Goal: Task Accomplishment & Management: Manage account settings

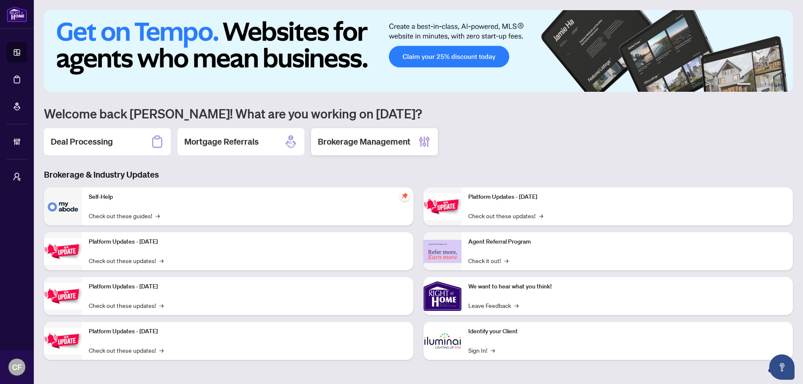
click at [415, 142] on div "Brokerage Management" at bounding box center [374, 141] width 127 height 27
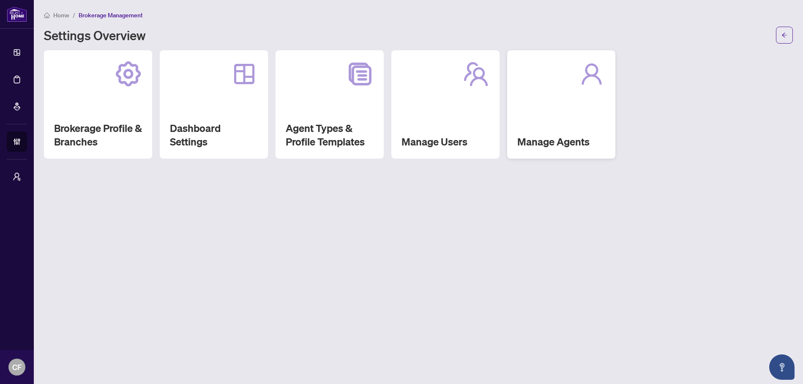
click at [545, 124] on div "Manage Agents" at bounding box center [561, 104] width 108 height 108
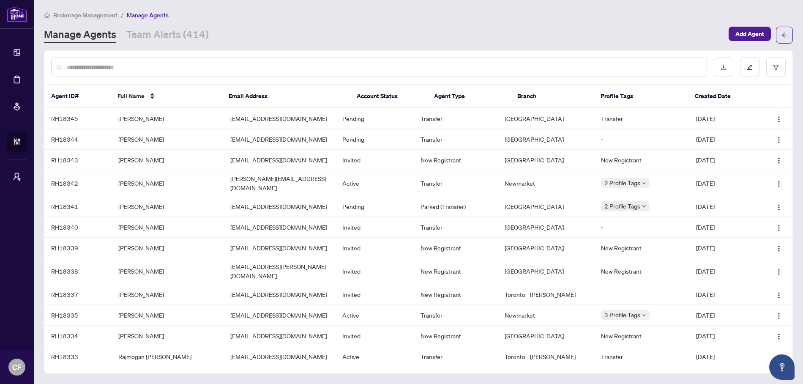
click at [195, 67] on input "text" at bounding box center [383, 67] width 633 height 9
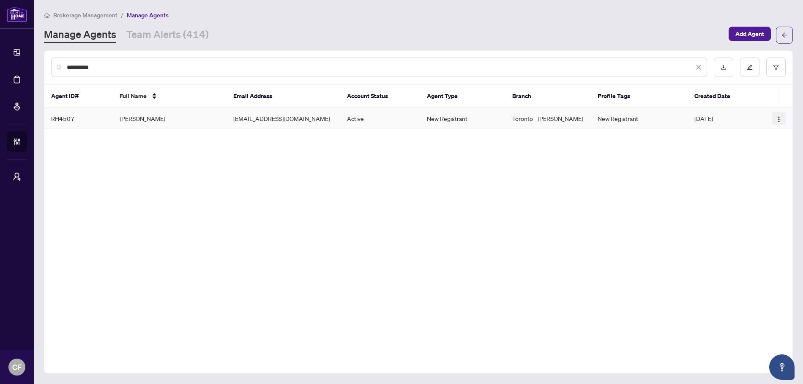
type input "**********"
click at [779, 119] on img "button" at bounding box center [779, 119] width 7 height 7
click at [771, 146] on span "Reset Password" at bounding box center [756, 148] width 46 height 9
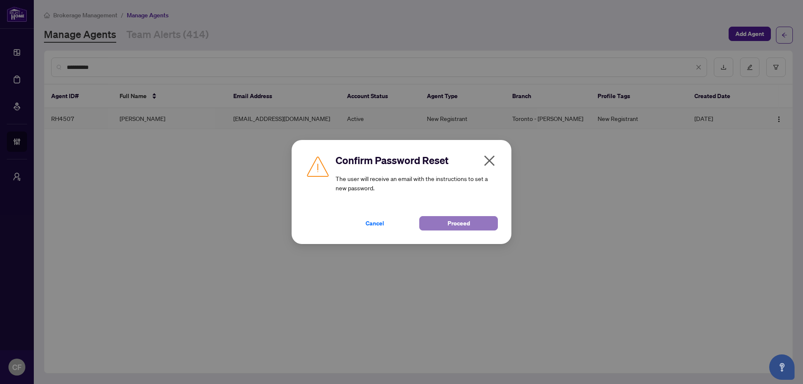
click at [467, 221] on span "Proceed" at bounding box center [459, 223] width 22 height 14
